Goal: Communication & Community: Ask a question

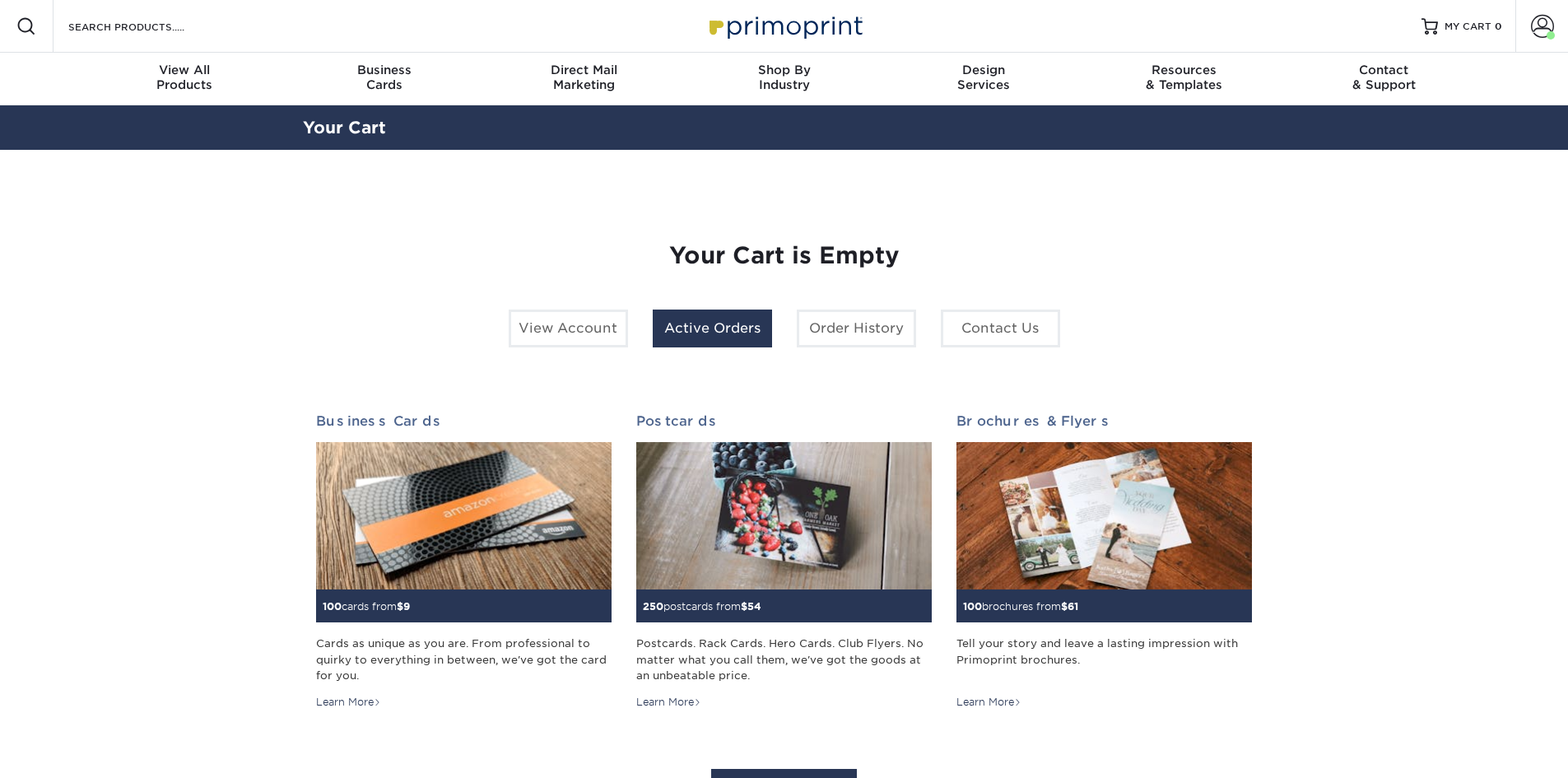
click at [697, 331] on link "Active Orders" at bounding box center [712, 328] width 119 height 38
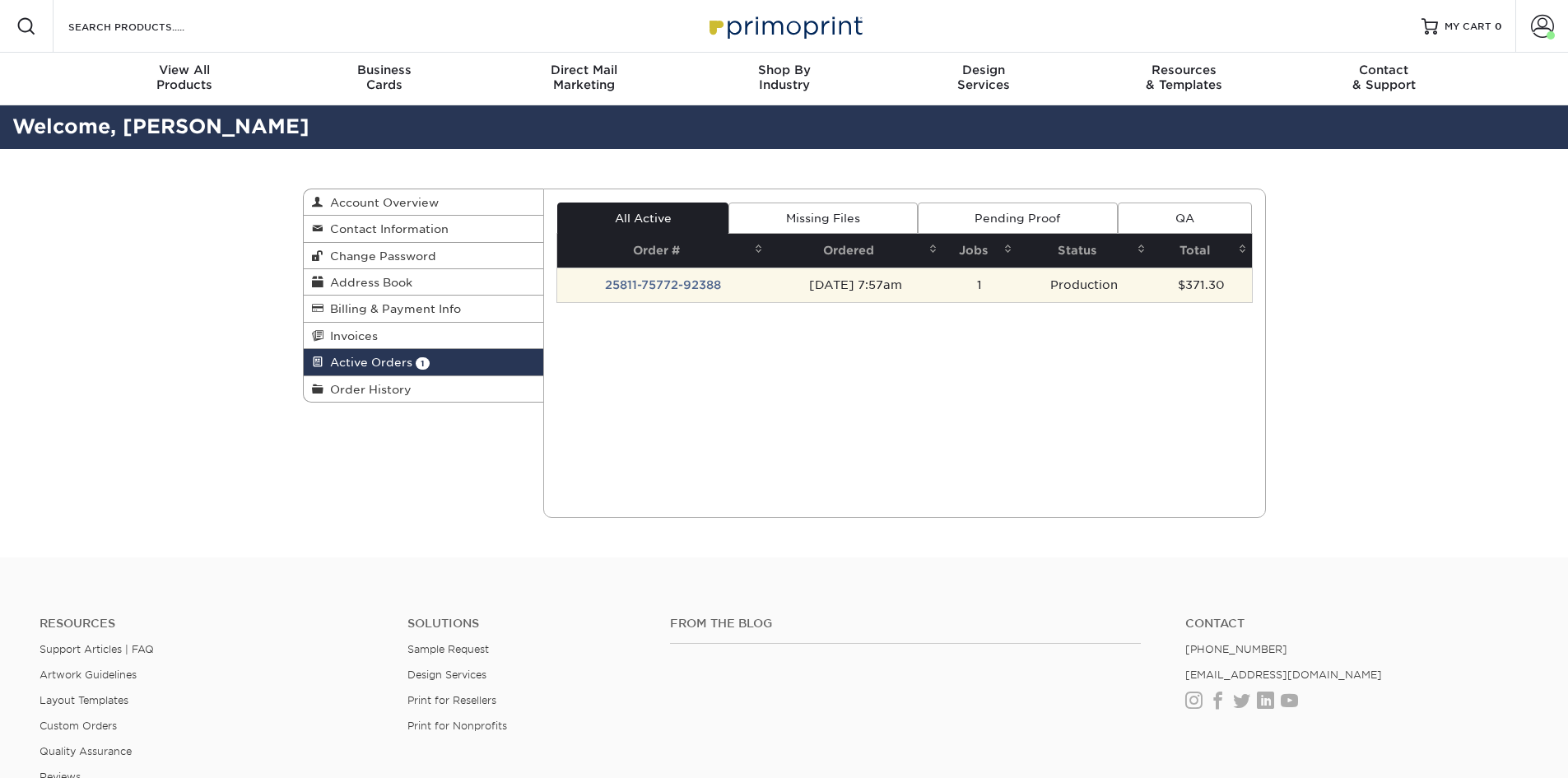
click at [819, 277] on td "[DATE] 7:57am" at bounding box center [855, 285] width 174 height 35
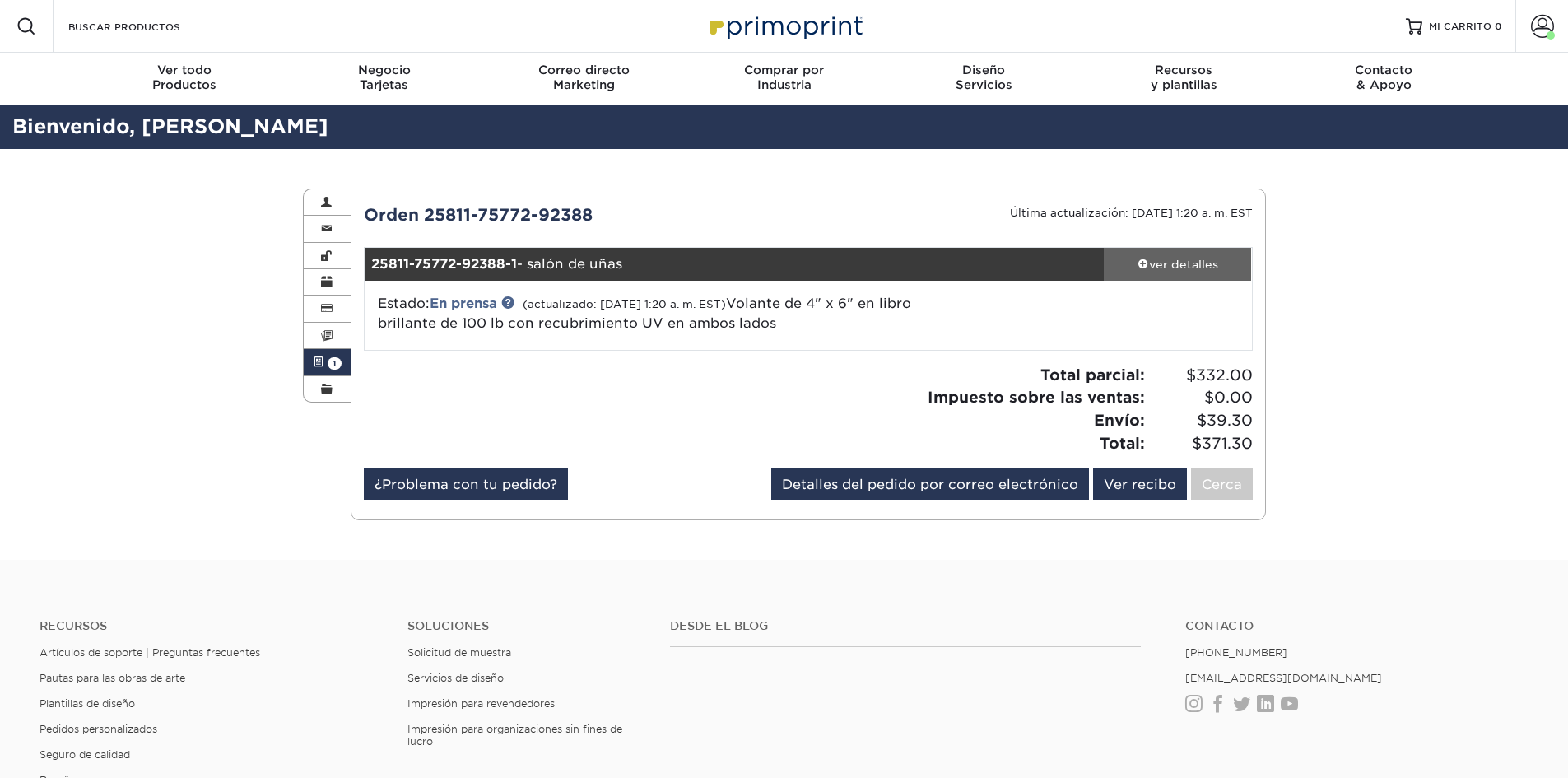
click at [1195, 257] on font "ver detalles" at bounding box center [1184, 263] width 69 height 13
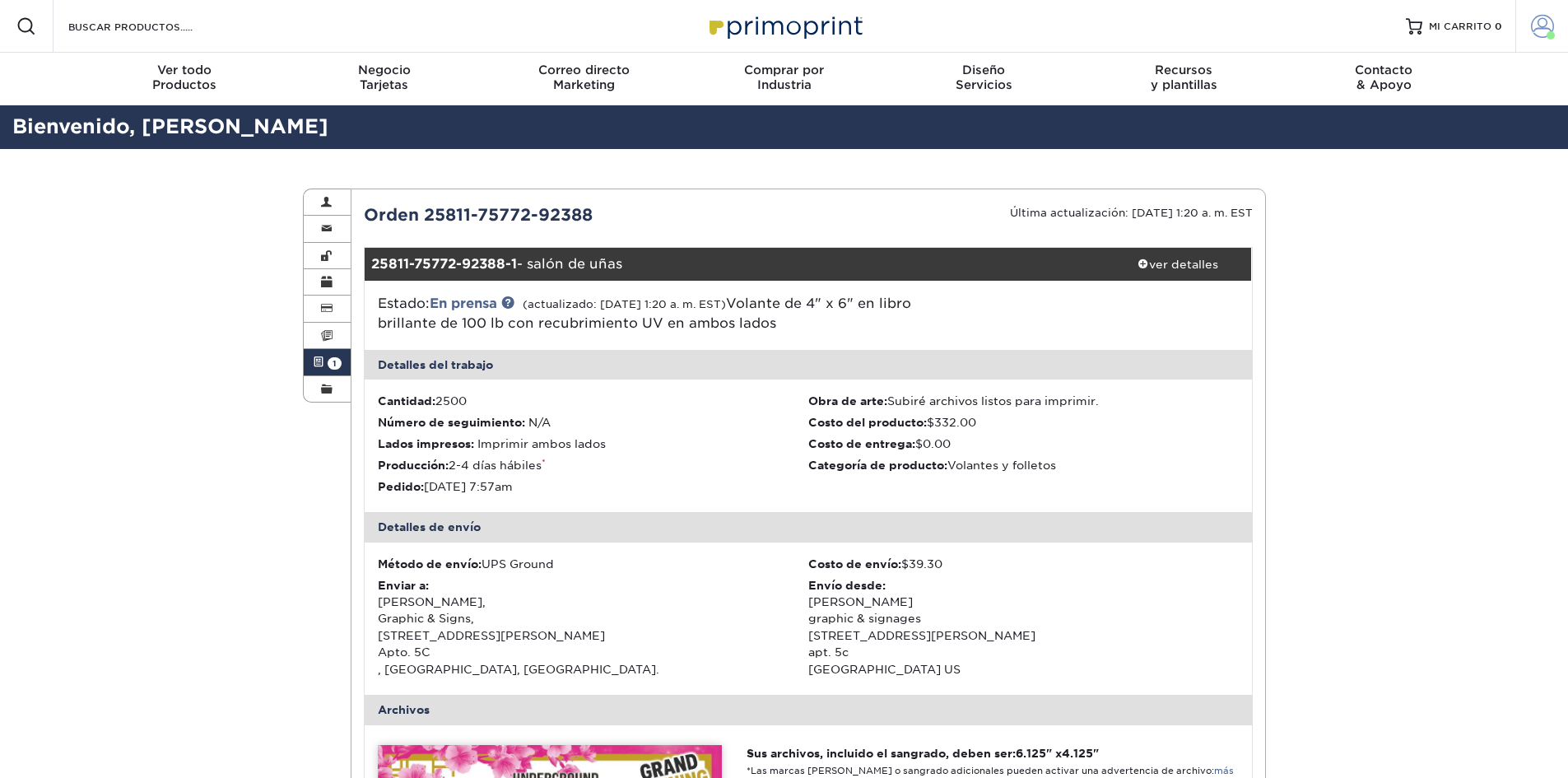
click at [1541, 27] on span at bounding box center [1542, 26] width 23 height 23
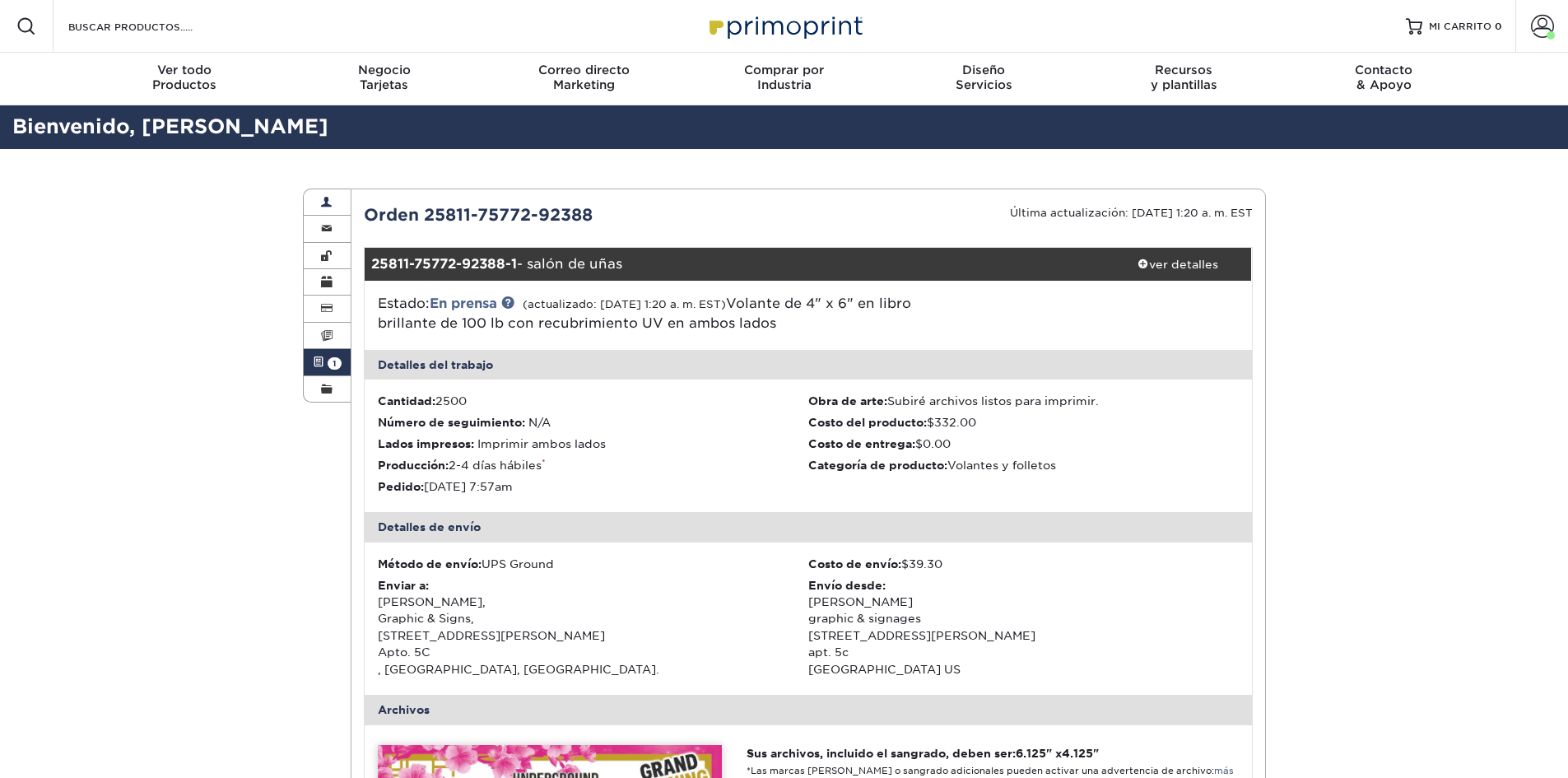
click at [329, 195] on link "Account Overview" at bounding box center [327, 202] width 47 height 27
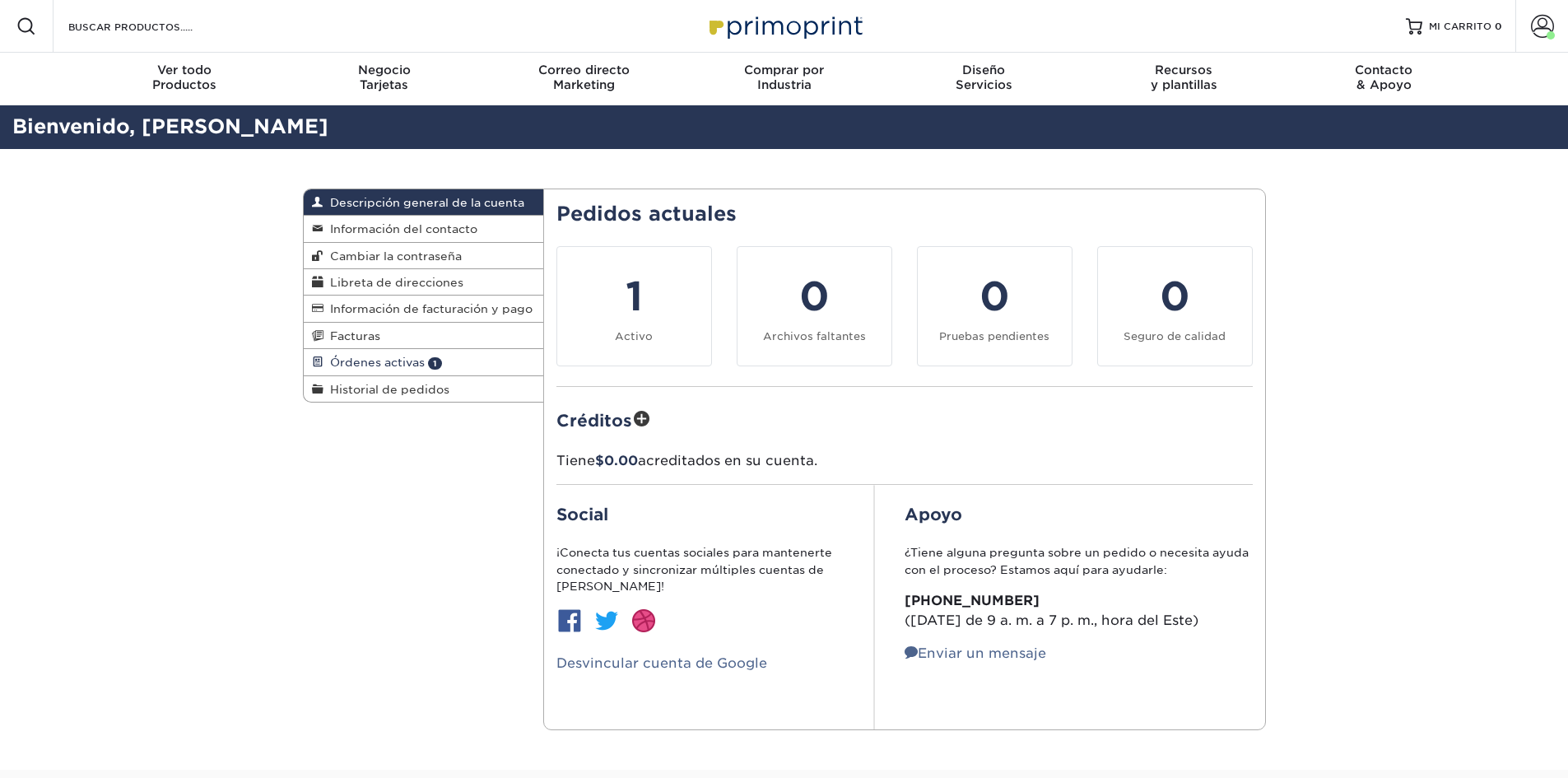
click at [390, 364] on font "Órdenes activas" at bounding box center [377, 362] width 95 height 13
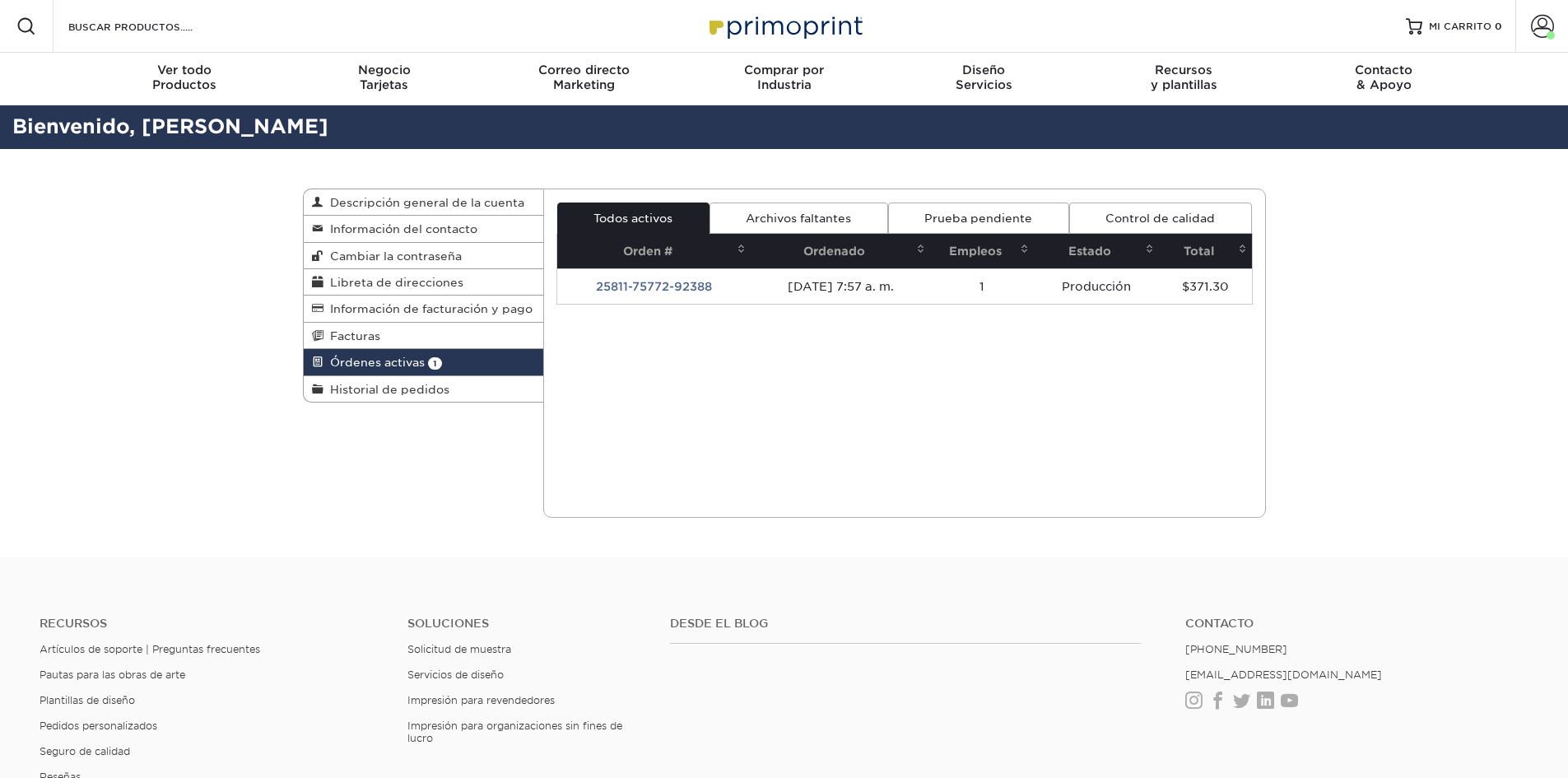
click at [791, 219] on font "Archivos faltantes" at bounding box center [799, 218] width 105 height 13
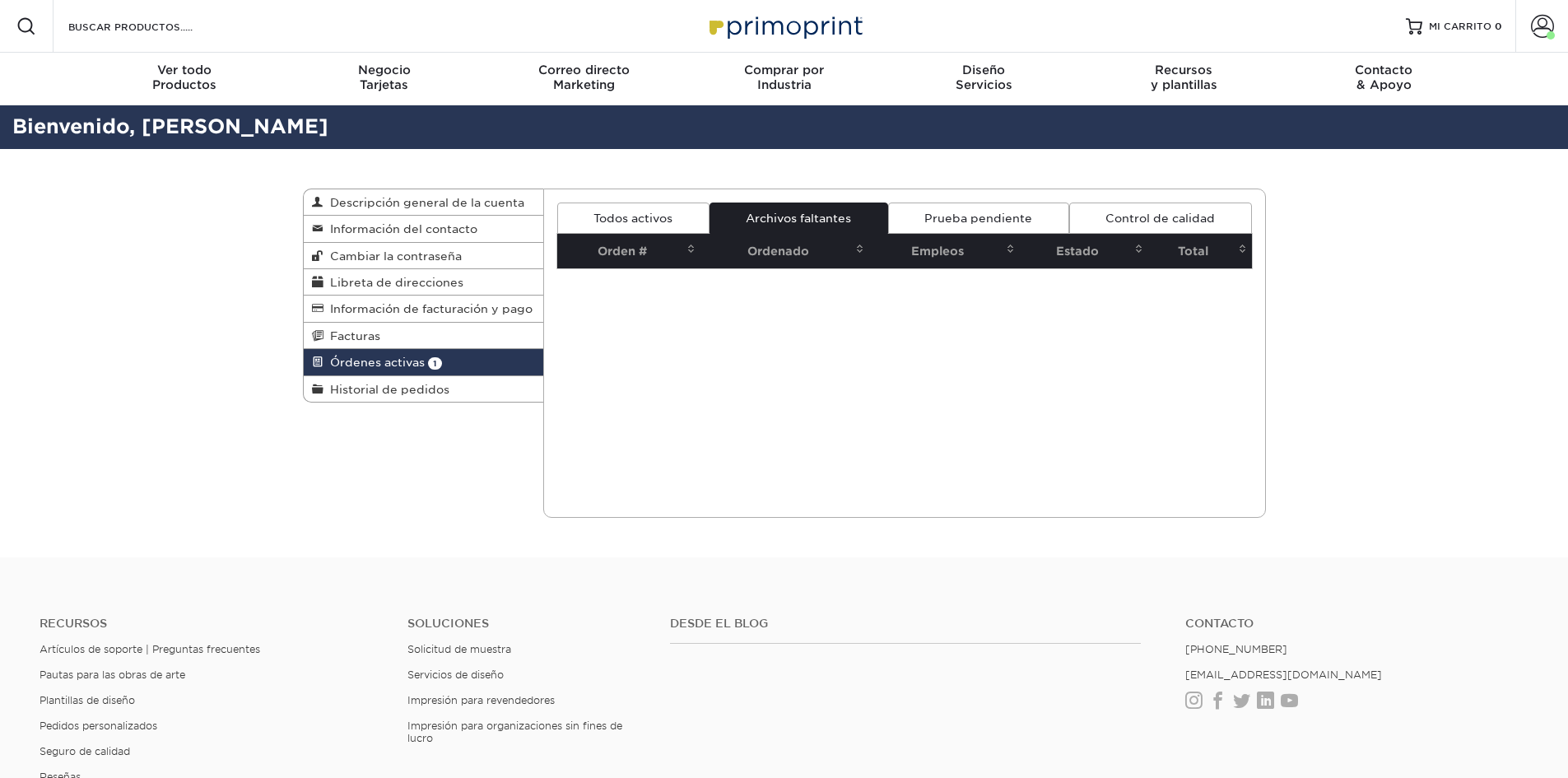
click at [958, 218] on font "Prueba pendiente" at bounding box center [978, 218] width 108 height 13
click at [1120, 210] on link "Control de calidad" at bounding box center [1160, 218] width 183 height 31
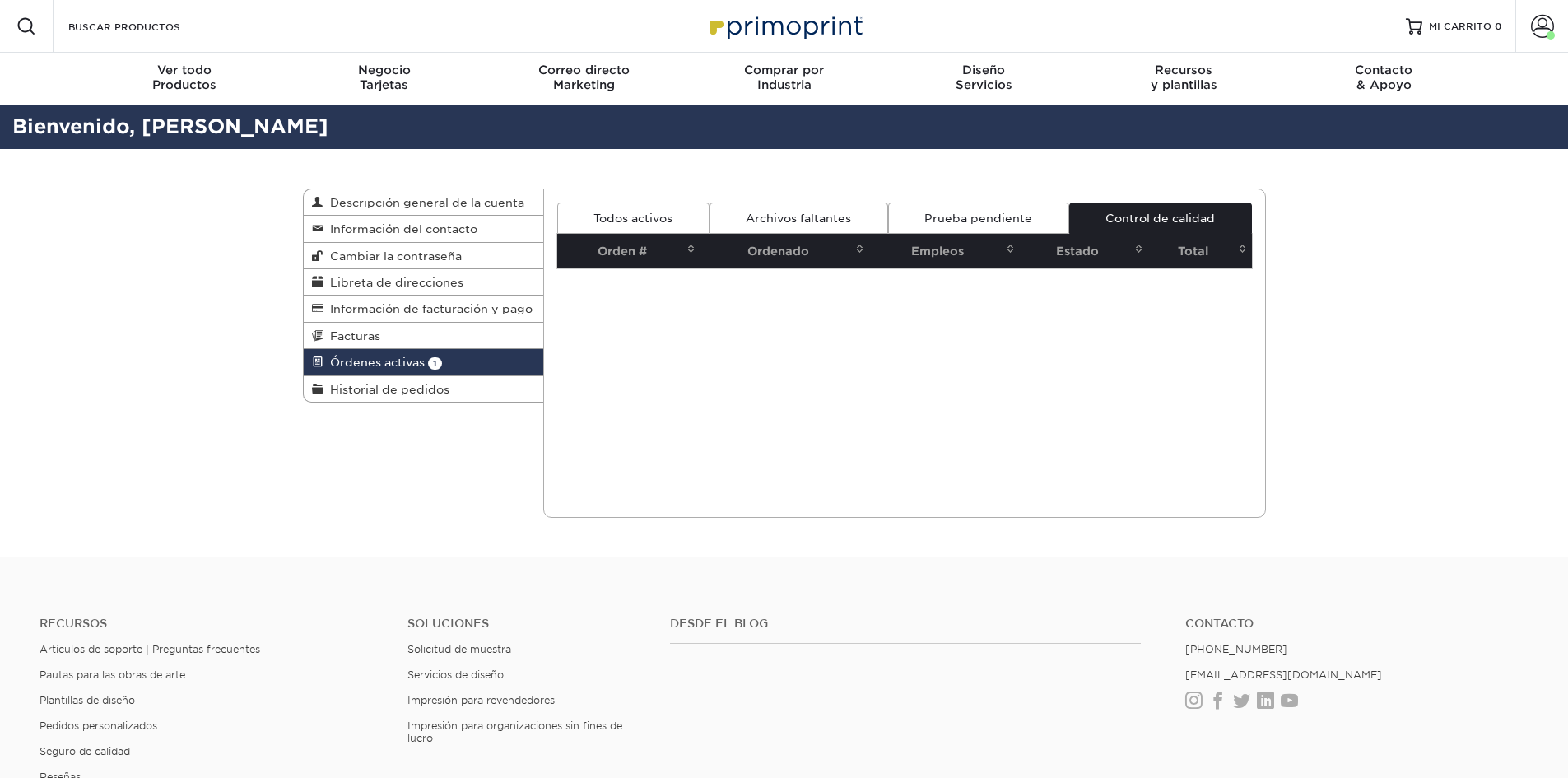
click at [680, 218] on link "Todos activos" at bounding box center [633, 218] width 152 height 31
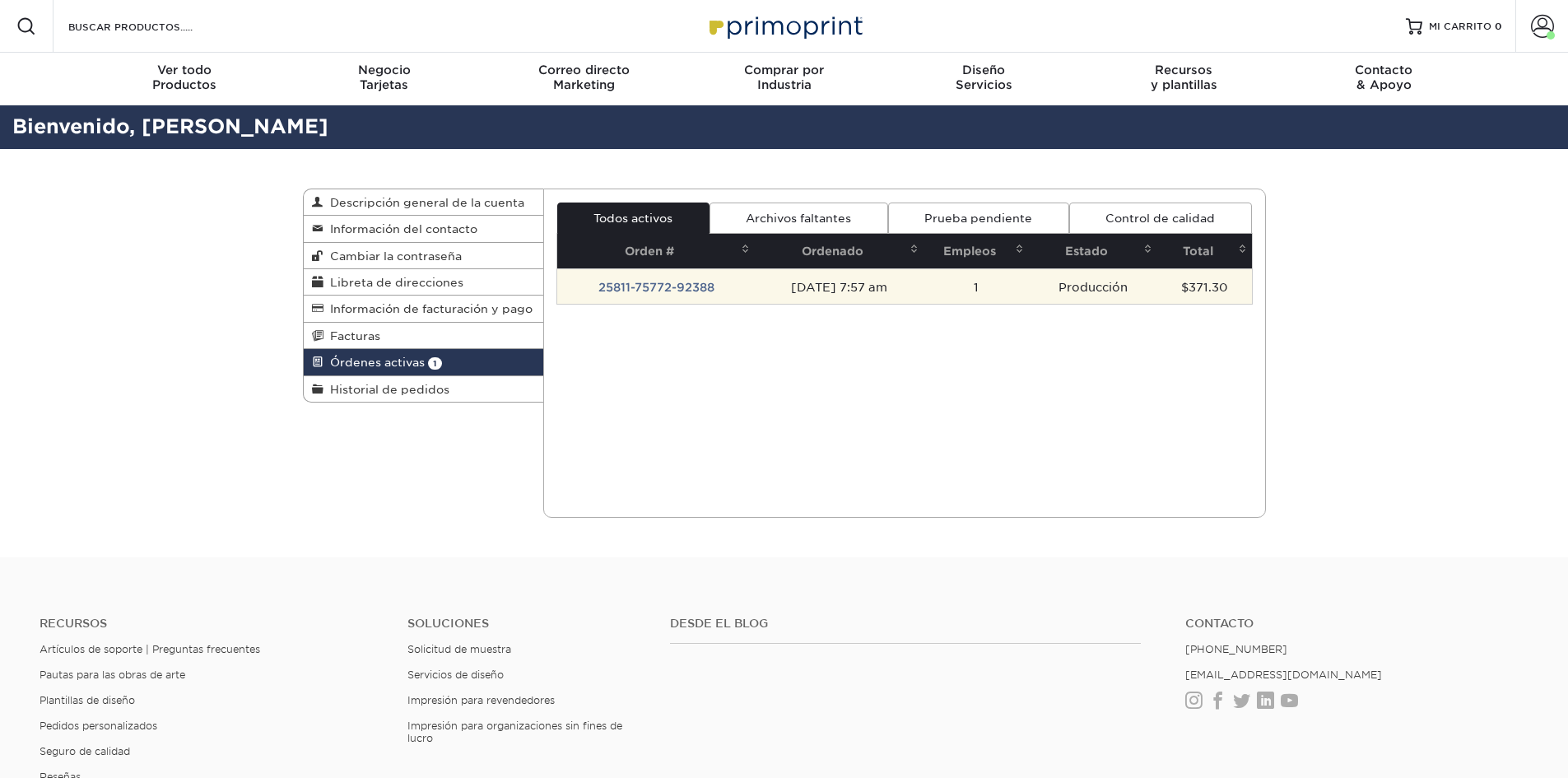
click at [944, 286] on td "1" at bounding box center [977, 286] width 105 height 35
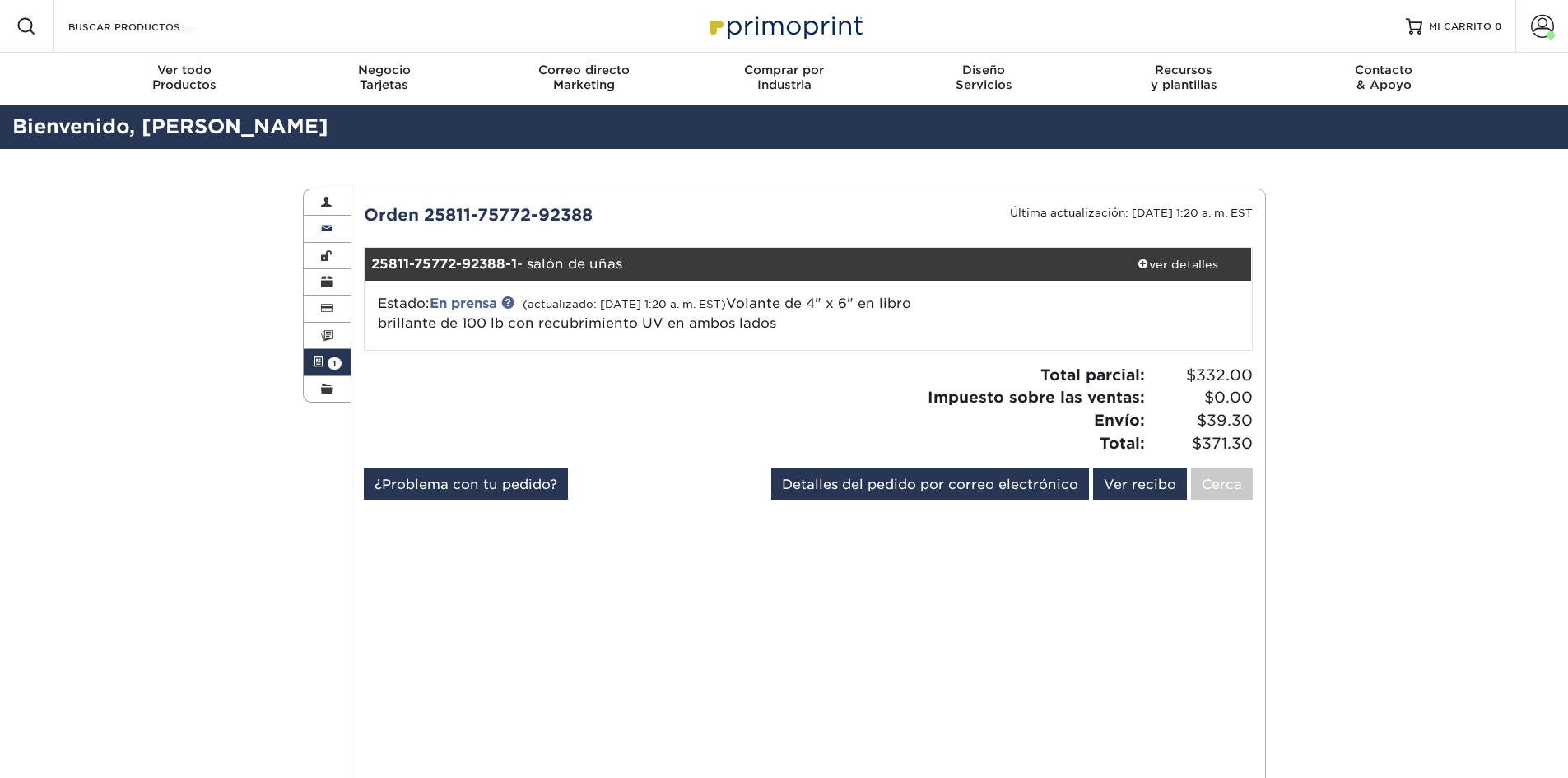
click at [326, 226] on span at bounding box center [326, 228] width 11 height 13
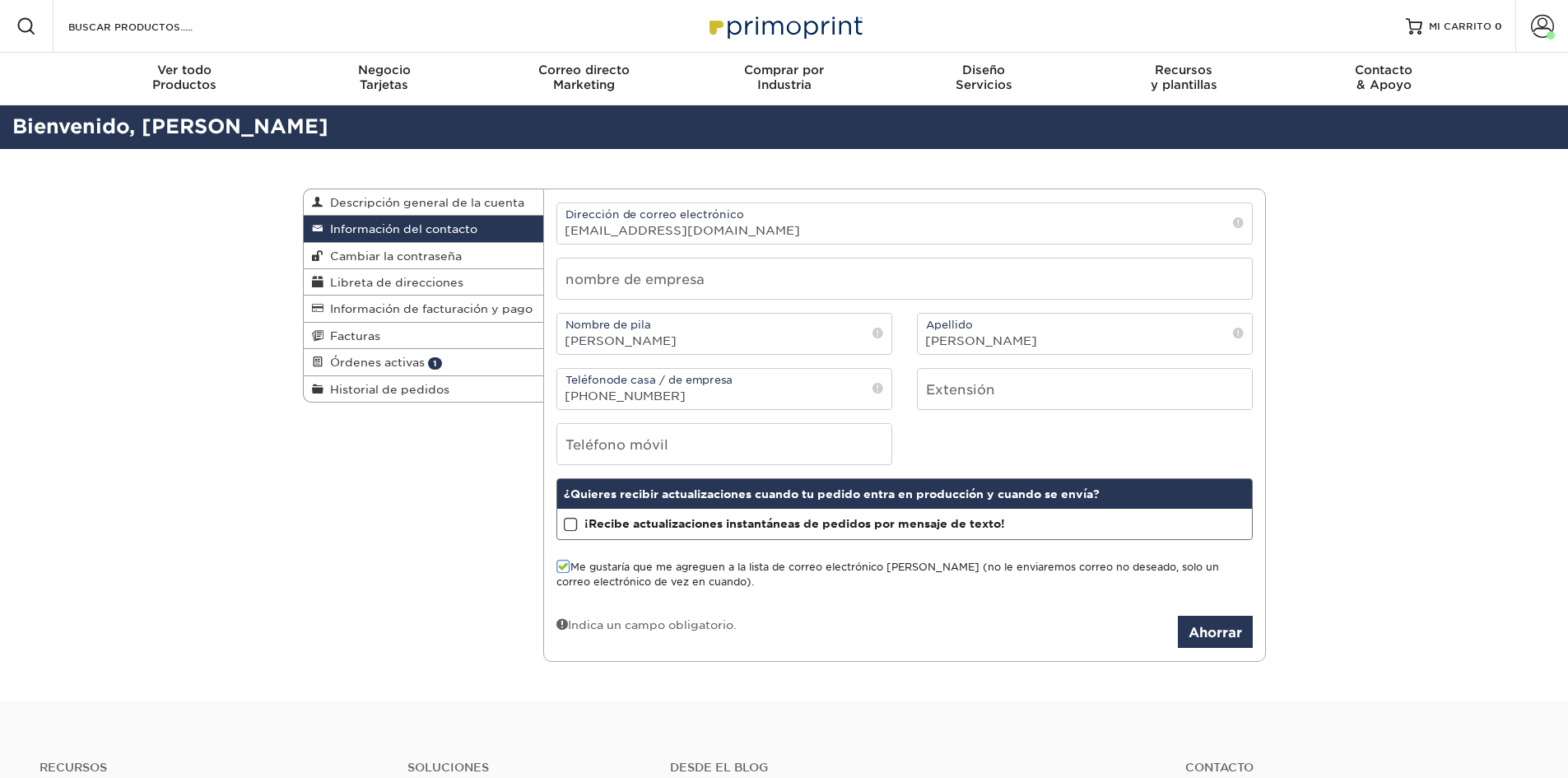
click at [572, 525] on span at bounding box center [571, 525] width 14 height 16
click at [0, 0] on input "¡Recibe actualizaciones instantáneas de pedidos por mensaje de texto!" at bounding box center [0, 0] width 0 height 0
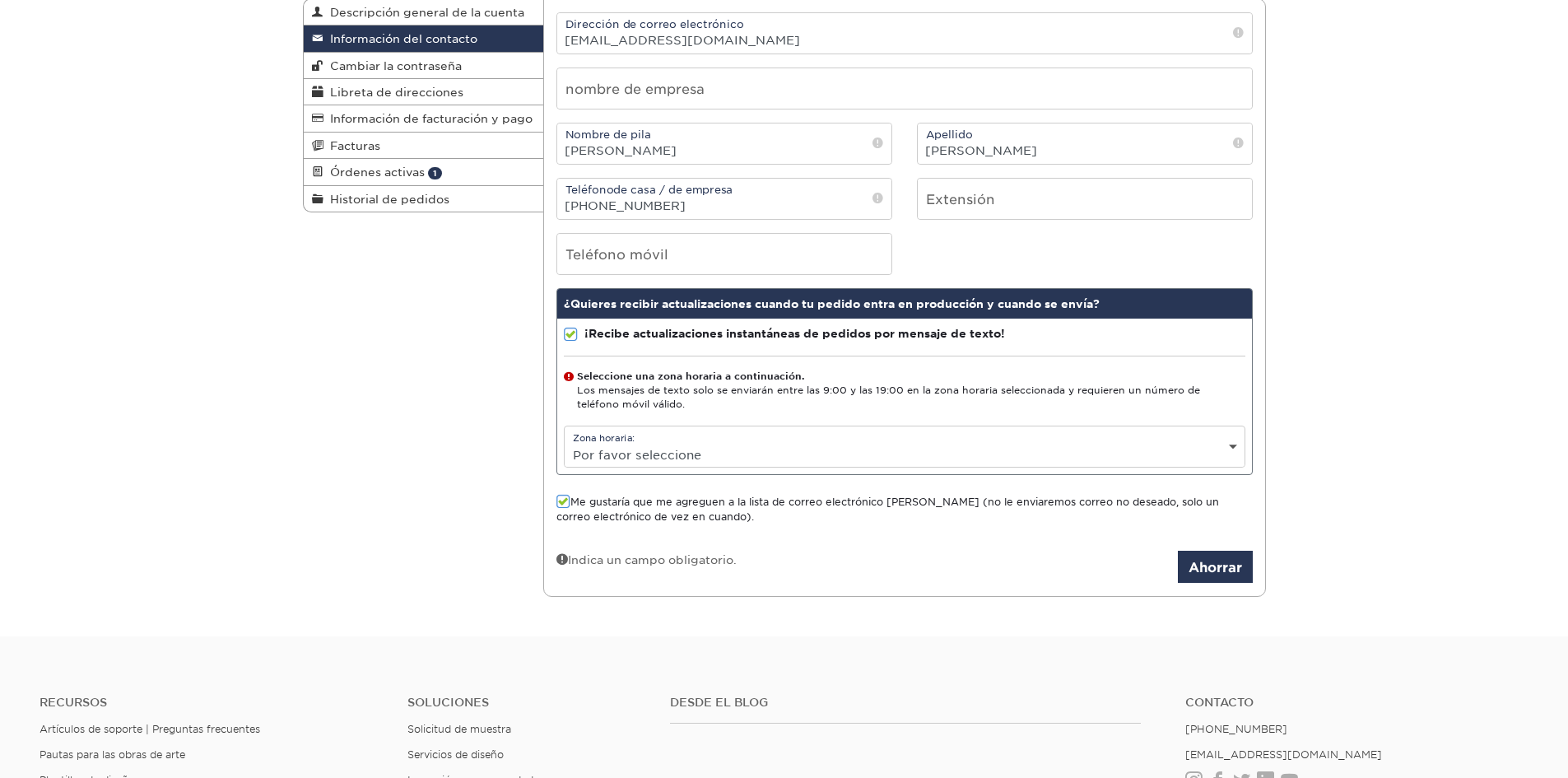
scroll to position [247, 0]
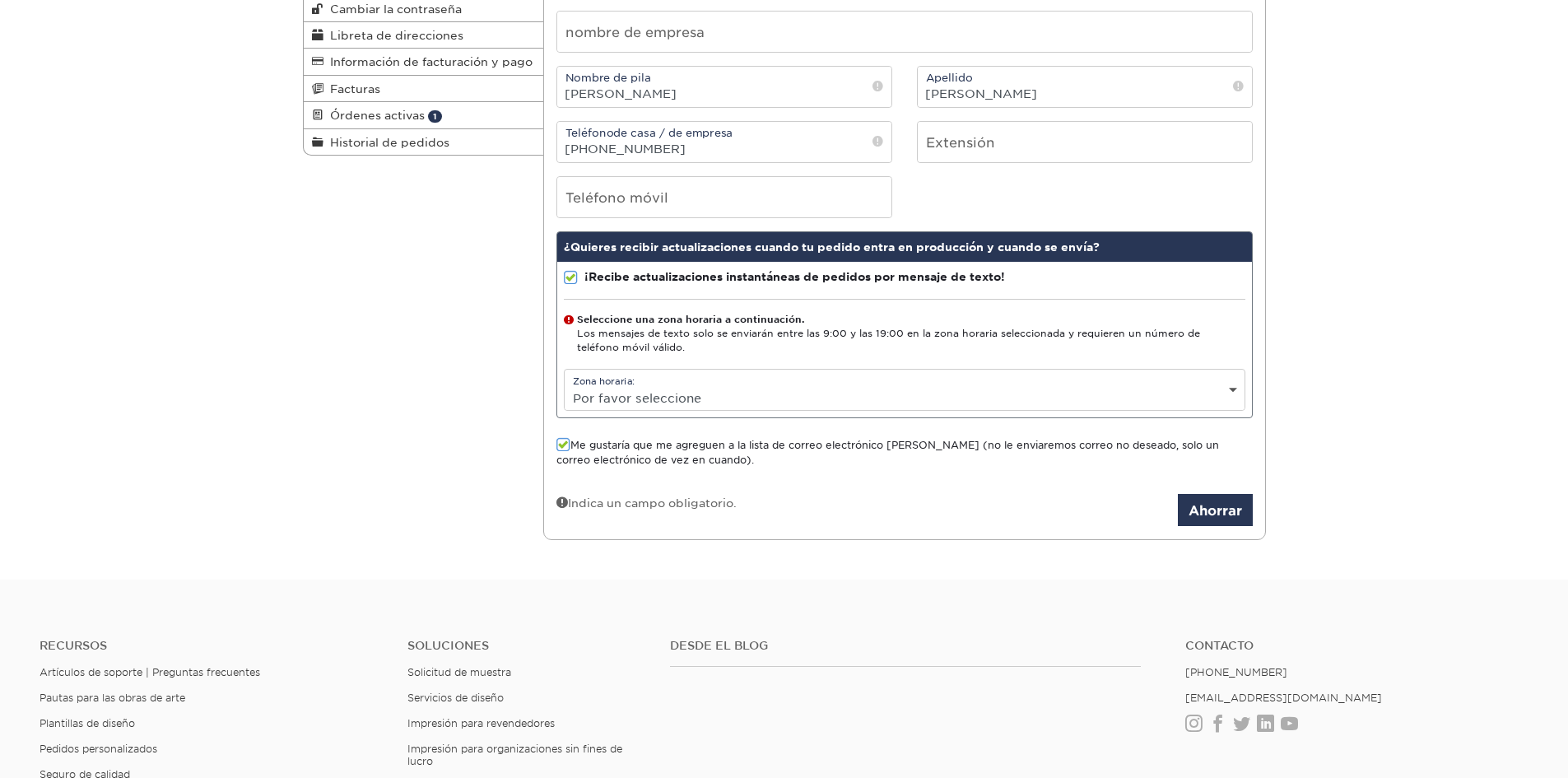
click at [735, 384] on div "Zona horaria: Por favor seleccione (GMT -12:00) [GEOGRAPHIC_DATA], [GEOGRAPHIC_…" at bounding box center [904, 389] width 681 height 42
click at [1230, 388] on select "Por favor seleccione (GMT -12:00) [GEOGRAPHIC_DATA], [GEOGRAPHIC_DATA] (GMT -11…" at bounding box center [904, 398] width 680 height 24
select select "-6.0"
click at [565, 386] on select "Por favor seleccione (GMT -12:00) [GEOGRAPHIC_DATA], [GEOGRAPHIC_DATA] (GMT -11…" at bounding box center [904, 398] width 680 height 24
click at [566, 280] on span at bounding box center [571, 278] width 14 height 16
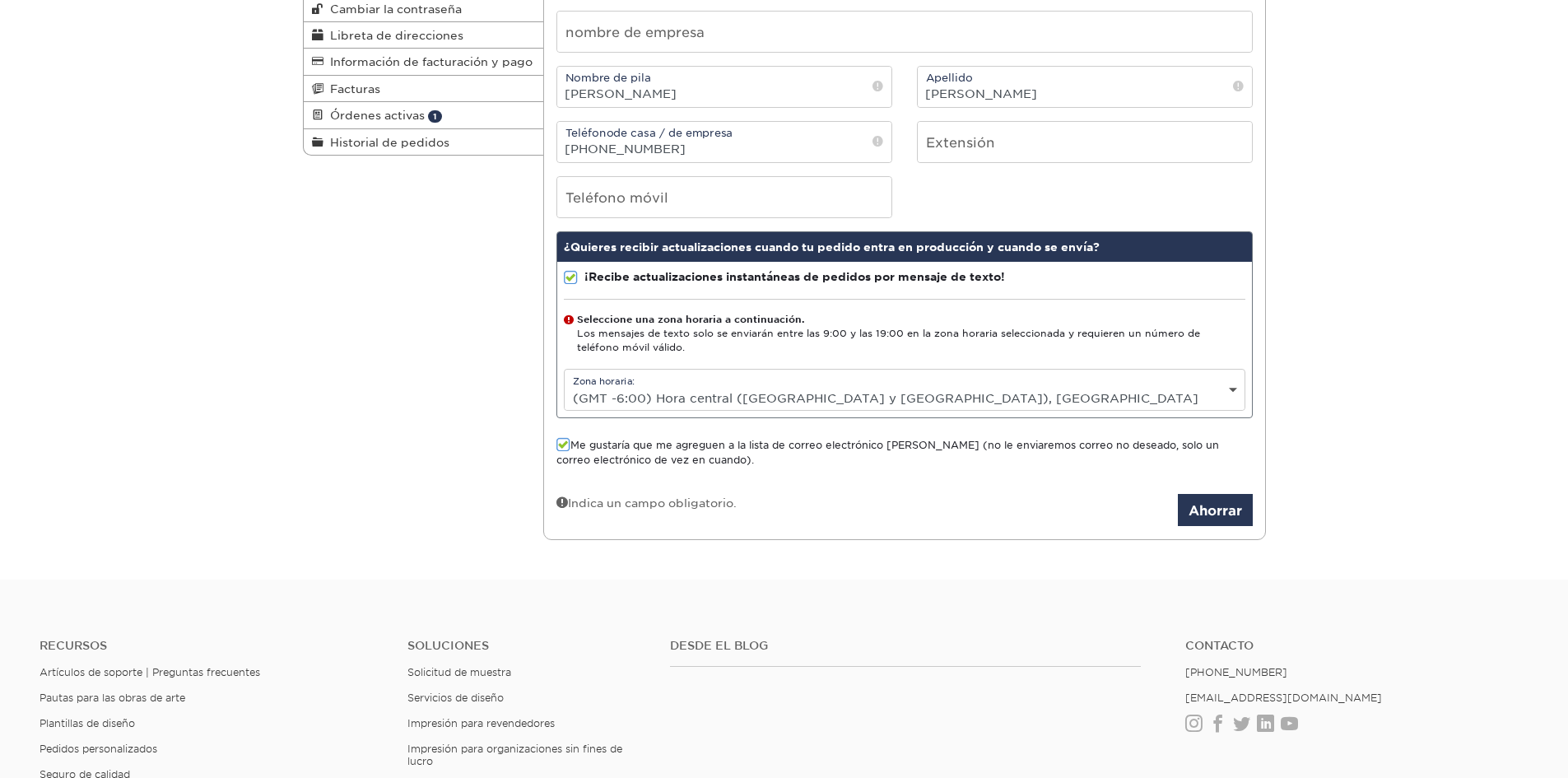
click at [0, 0] on input "¡Recibe actualizaciones instantáneas de pedidos por mensaje de texto!" at bounding box center [0, 0] width 0 height 0
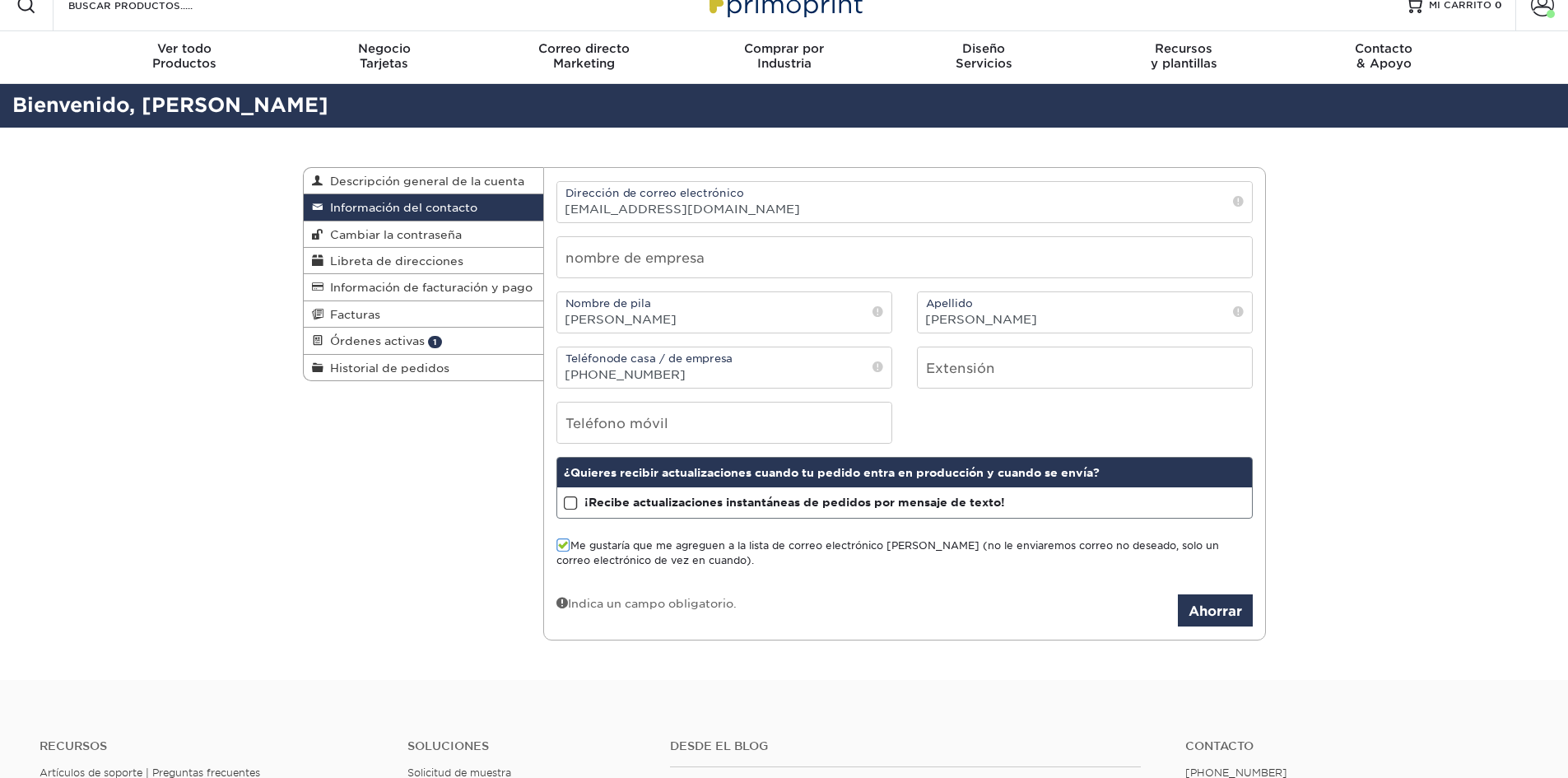
scroll to position [0, 0]
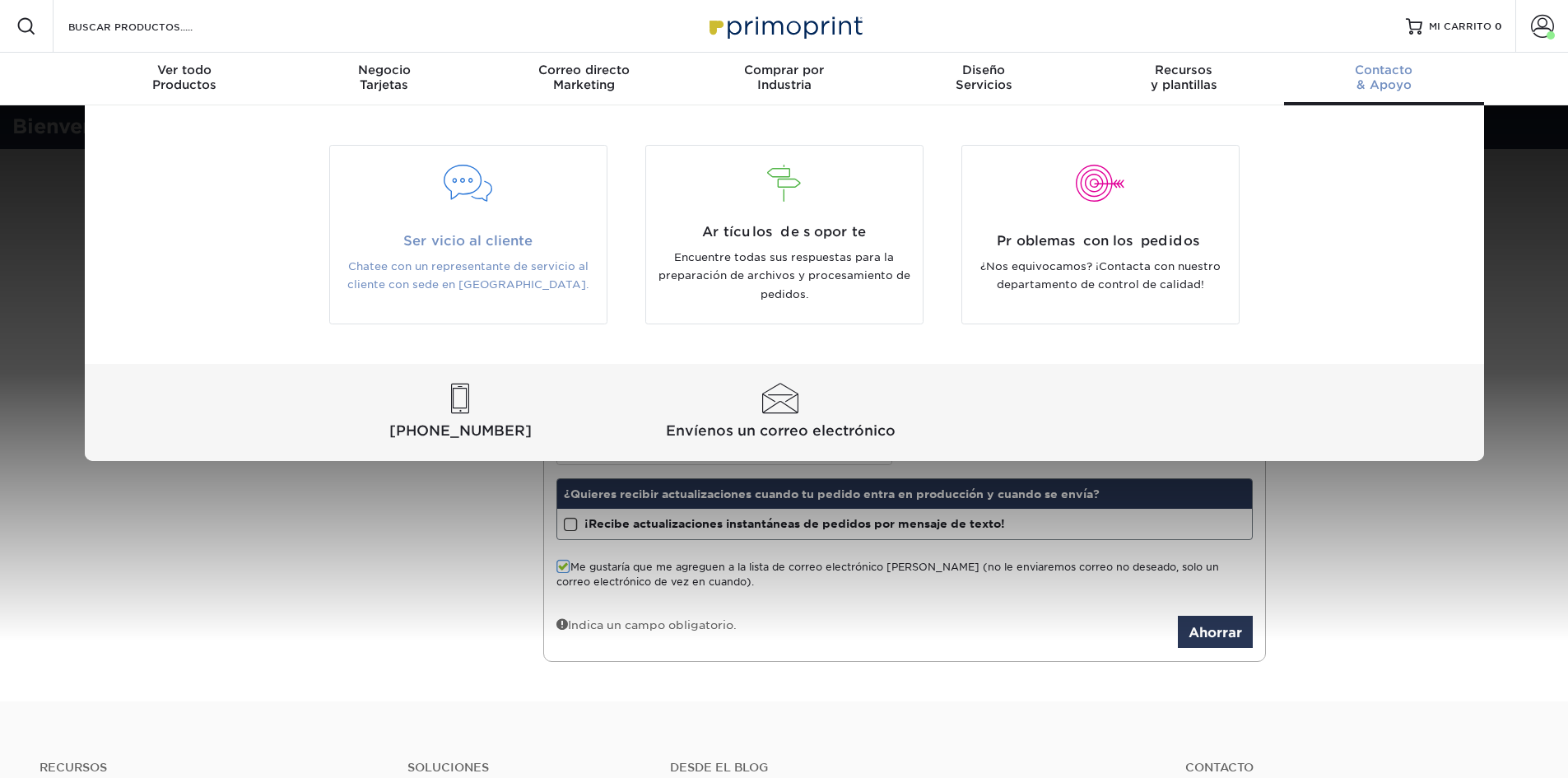
click at [477, 235] on font "Servicio al cliente" at bounding box center [468, 241] width 130 height 16
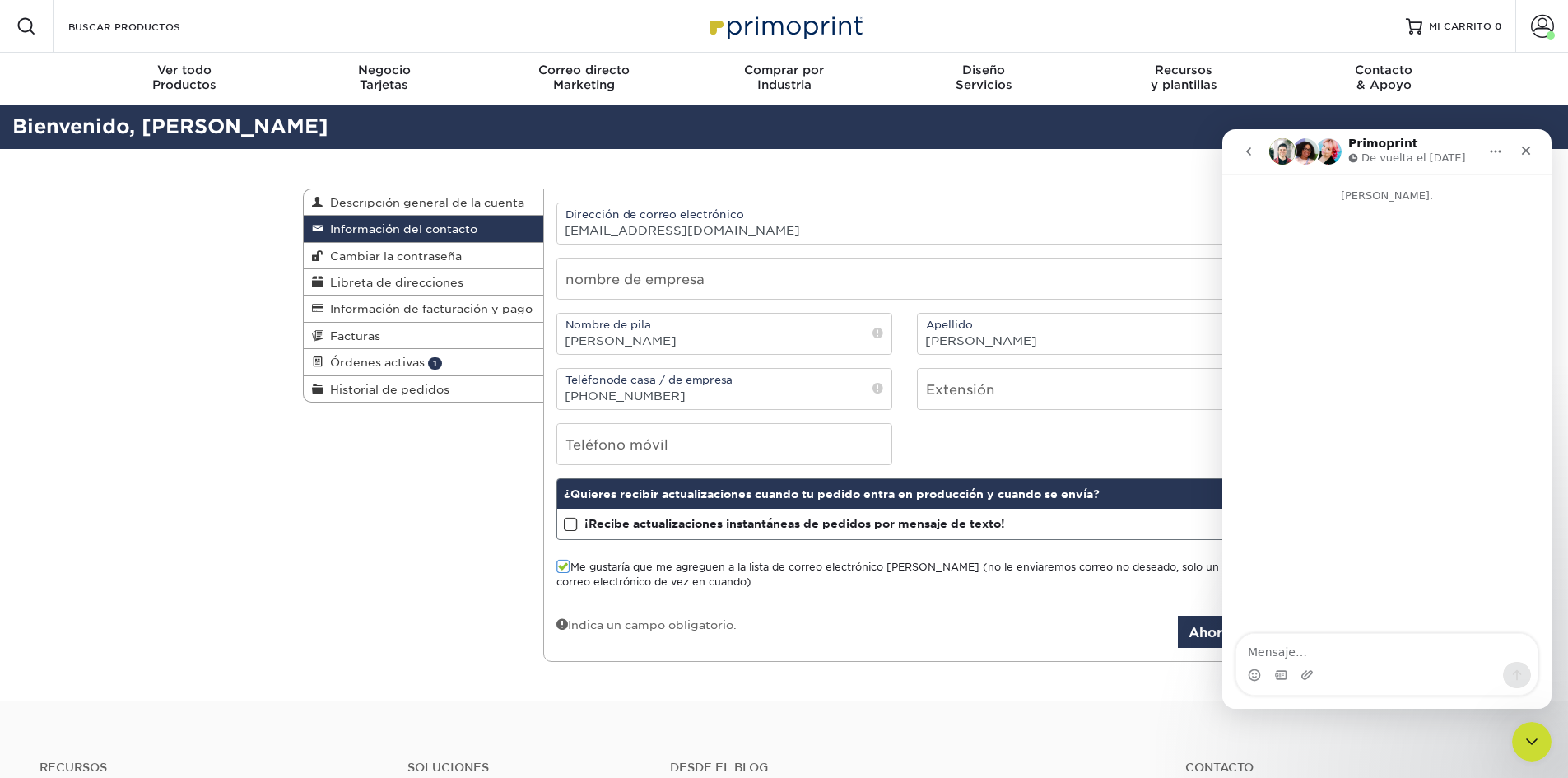
click at [1384, 644] on textarea "Mensaje…" at bounding box center [1387, 648] width 301 height 28
type textarea "hola buen dia"
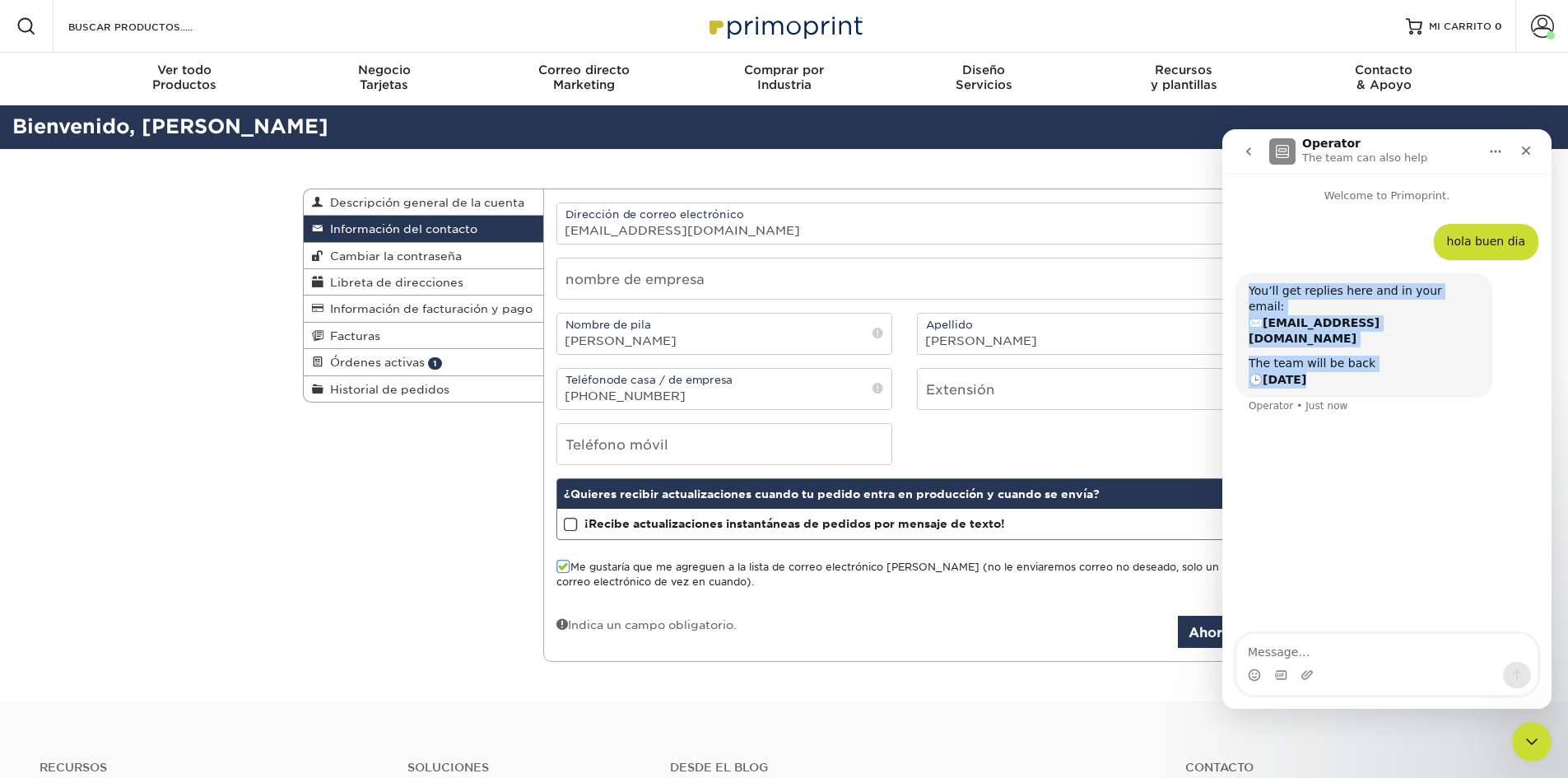
drag, startPoint x: 1251, startPoint y: 294, endPoint x: 1329, endPoint y: 356, distance: 99.6
click at [1329, 356] on div "You’ll get replies here and in your email: ✉️ [EMAIL_ADDRESS][DOMAIN_NAME] The …" at bounding box center [1363, 336] width 256 height 125
copy div "You’ll get replies here and in your email: ✉️ [EMAIL_ADDRESS][DOMAIN_NAME] The …"
click at [1527, 151] on icon "Close" at bounding box center [1527, 151] width 9 height 9
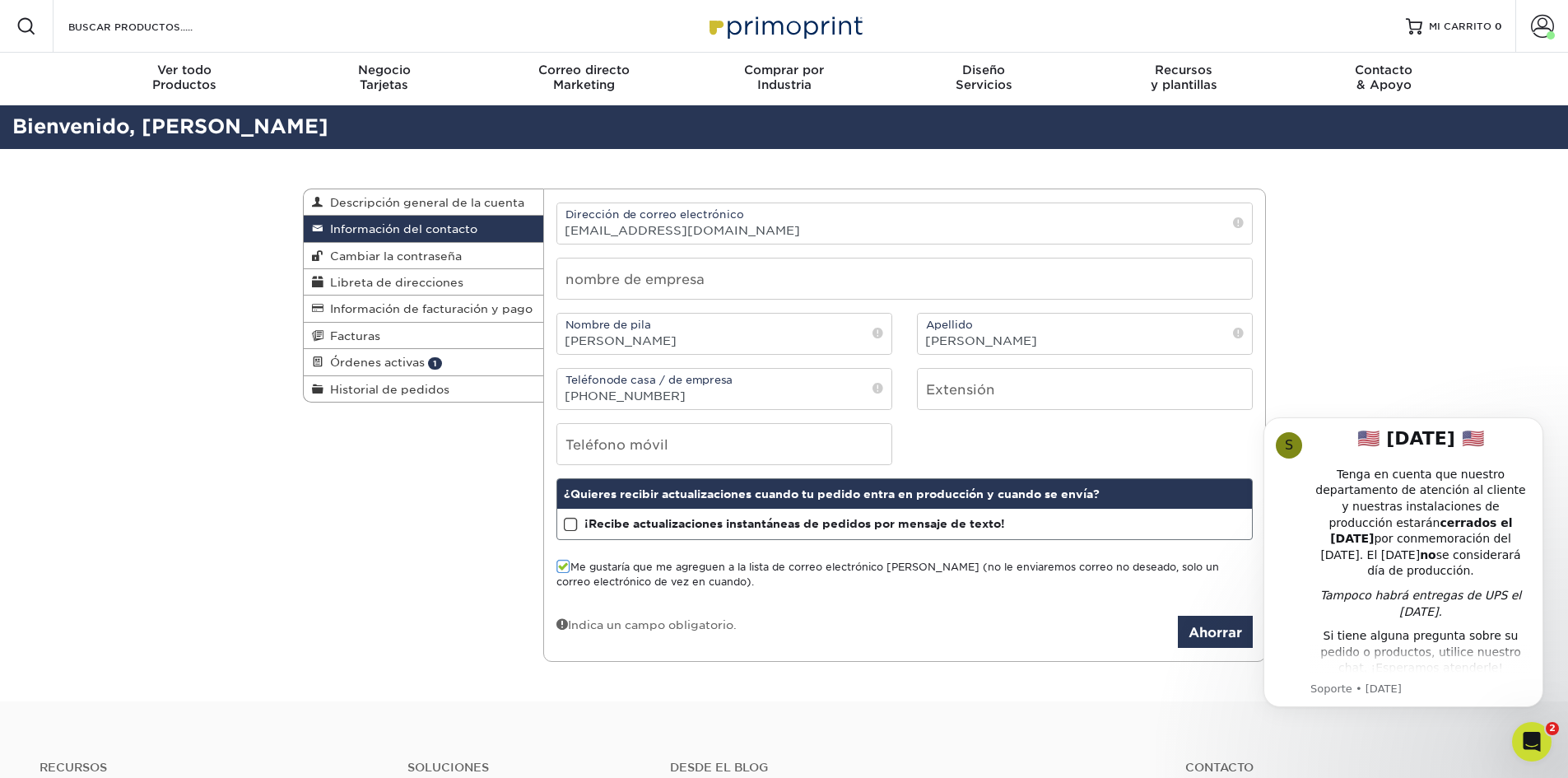
drag, startPoint x: 1527, startPoint y: 733, endPoint x: 3002, endPoint y: 1460, distance: 1644.4
click at [1527, 733] on icon "Open Intercom Messenger" at bounding box center [1532, 742] width 27 height 27
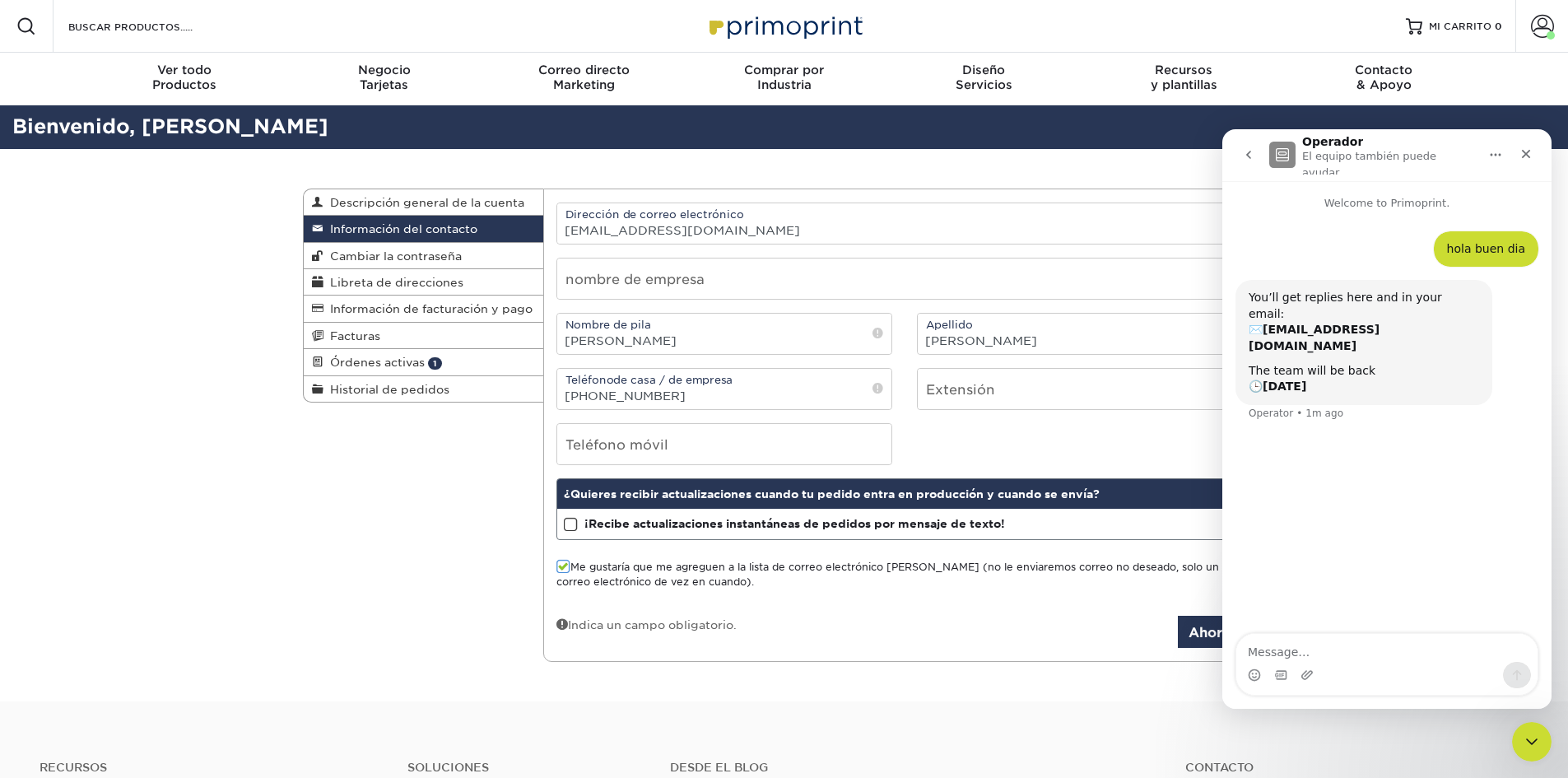
click at [1528, 743] on icon "Close Intercom Messenger" at bounding box center [1532, 742] width 20 height 20
